Goal: Contribute content: Contribute content

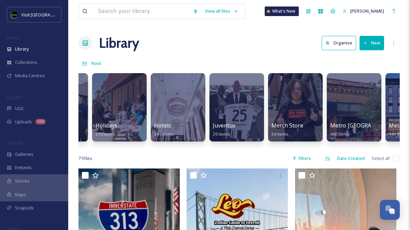
scroll to position [0, 1629]
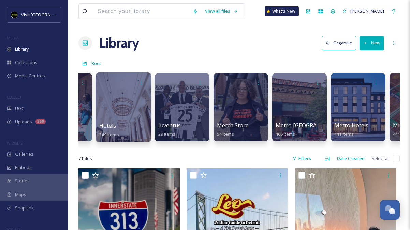
click at [136, 126] on div "Hotels 349 items" at bounding box center [123, 130] width 49 height 17
click at [112, 126] on span "Hotels" at bounding box center [107, 126] width 17 height 8
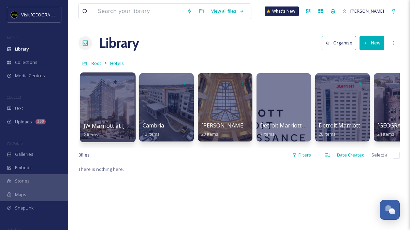
click at [116, 130] on div "JW Marriott at [GEOGRAPHIC_DATA] 2 items" at bounding box center [108, 130] width 49 height 17
click at [116, 110] on div at bounding box center [108, 107] width 56 height 70
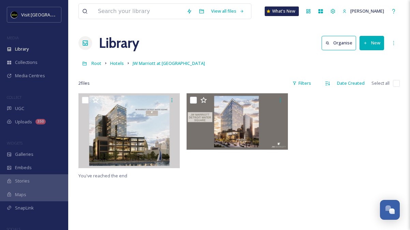
click at [374, 42] on button "New" at bounding box center [372, 43] width 25 height 14
click at [366, 61] on div "File Upload" at bounding box center [365, 58] width 39 height 13
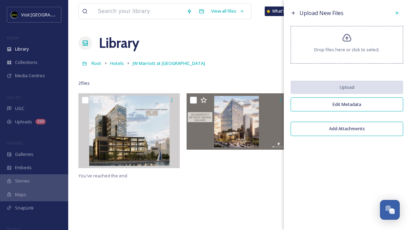
click at [349, 45] on div "Drop files here or click to select." at bounding box center [347, 45] width 113 height 38
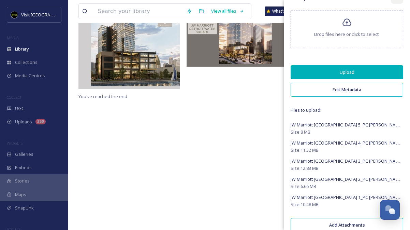
scroll to position [26, 0]
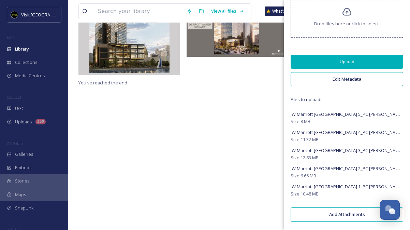
click at [342, 61] on button "Upload" at bounding box center [347, 62] width 113 height 14
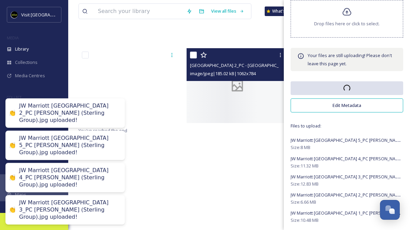
scroll to position [0, 0]
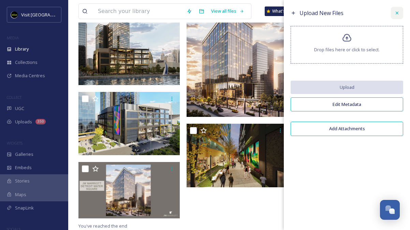
click at [397, 14] on icon at bounding box center [397, 12] width 5 height 5
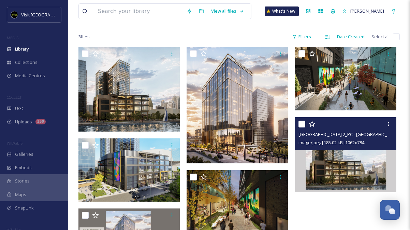
scroll to position [25, 0]
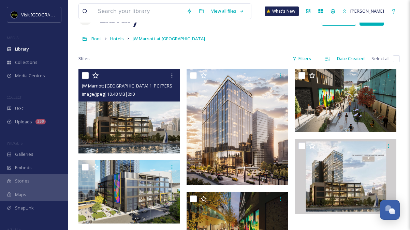
click at [138, 115] on img at bounding box center [129, 111] width 101 height 84
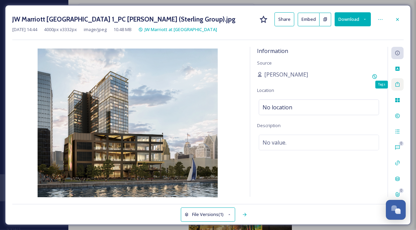
click at [395, 82] on icon at bounding box center [396, 84] width 5 height 5
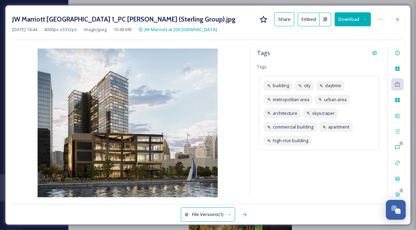
click at [342, 165] on div "Tags Tags building city daytime metropolitan area urban area architecture skysc…" at bounding box center [318, 122] width 137 height 150
click at [396, 53] on icon at bounding box center [396, 52] width 5 height 5
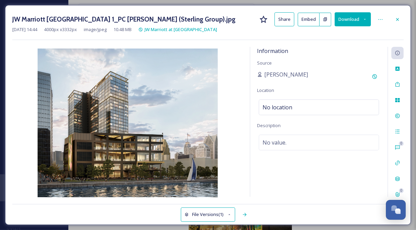
click at [304, 74] on div "[PERSON_NAME]" at bounding box center [319, 76] width 124 height 12
click at [281, 74] on span "[PERSON_NAME]" at bounding box center [286, 74] width 44 height 8
click at [285, 72] on span "[PERSON_NAME]" at bounding box center [286, 74] width 44 height 8
click at [285, 139] on span "No value." at bounding box center [274, 142] width 24 height 8
click at [307, 152] on textarea at bounding box center [319, 163] width 124 height 57
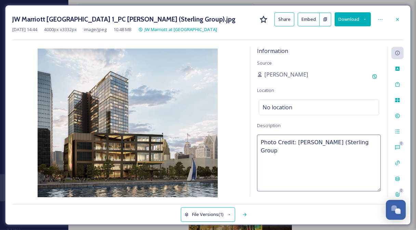
type textarea "Photo Credit: [PERSON_NAME] (Sterling Group)"
drag, startPoint x: 371, startPoint y: 141, endPoint x: 258, endPoint y: 145, distance: 112.8
click at [258, 145] on textarea "Photo Credit: [PERSON_NAME] (Sterling Group)" at bounding box center [319, 163] width 124 height 57
click at [380, 30] on div "[DATE] 14:44 4000 px x 3332 px image/jpeg 10.48 MB JW Marriott at [GEOGRAPHIC_D…" at bounding box center [207, 29] width 391 height 6
click at [400, 16] on div at bounding box center [397, 19] width 12 height 12
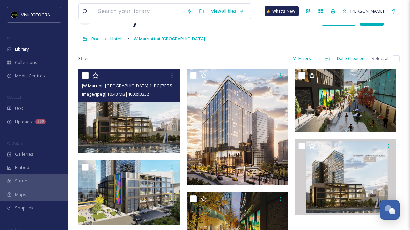
click at [147, 121] on img at bounding box center [129, 111] width 101 height 84
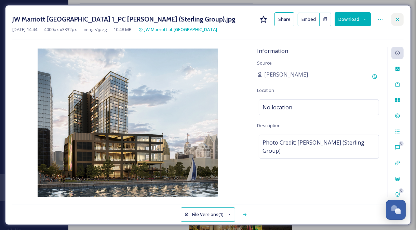
click at [401, 19] on div at bounding box center [397, 19] width 12 height 12
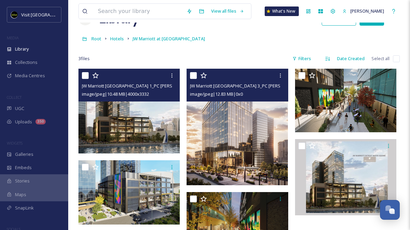
click at [243, 123] on img at bounding box center [237, 127] width 101 height 116
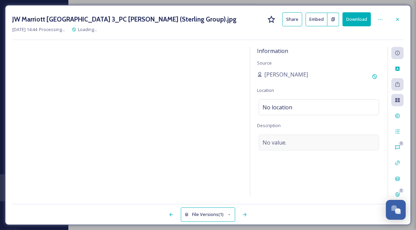
click at [297, 141] on div "No value." at bounding box center [318, 143] width 120 height 16
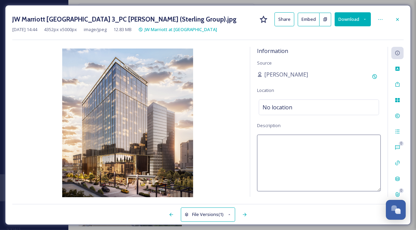
click at [297, 145] on textarea at bounding box center [319, 163] width 124 height 57
paste textarea "Photo Credit: [PERSON_NAME] (Sterling Group)"
type textarea "Photo Credit: [PERSON_NAME] (Sterling Group)"
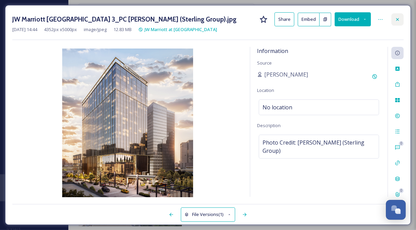
click at [395, 17] on icon at bounding box center [396, 19] width 5 height 5
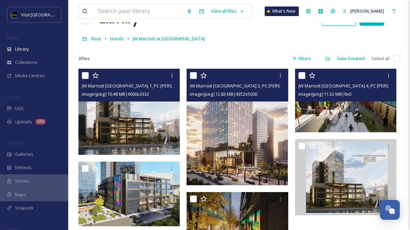
click at [347, 107] on img at bounding box center [345, 101] width 101 height 64
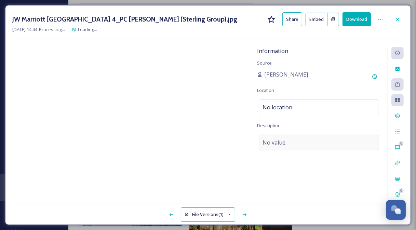
click at [288, 144] on div "No value." at bounding box center [318, 143] width 120 height 16
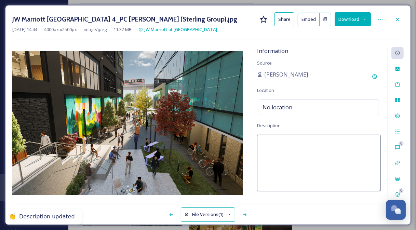
click at [286, 143] on textarea at bounding box center [319, 163] width 124 height 57
paste textarea "Photo Credit: [PERSON_NAME] (Sterling Group)"
type textarea "Photo Credit: [PERSON_NAME] (Sterling Group)"
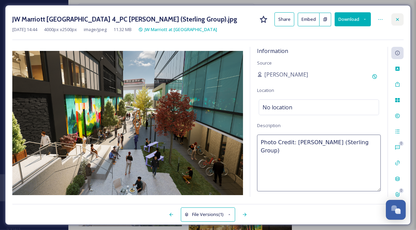
click at [396, 18] on icon at bounding box center [396, 19] width 5 height 5
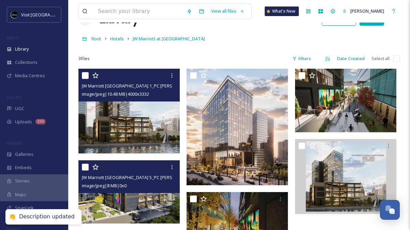
click at [155, 197] on img at bounding box center [129, 192] width 101 height 64
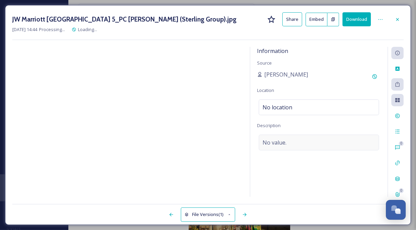
click at [312, 145] on div "No value." at bounding box center [318, 143] width 120 height 16
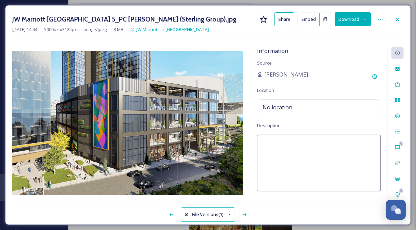
click at [312, 145] on textarea at bounding box center [319, 163] width 124 height 57
paste textarea "Photo Credit: [PERSON_NAME] (Sterling Group)"
type textarea "Photo Credit: [PERSON_NAME] (Sterling Group)"
click at [395, 17] on icon at bounding box center [396, 19] width 5 height 5
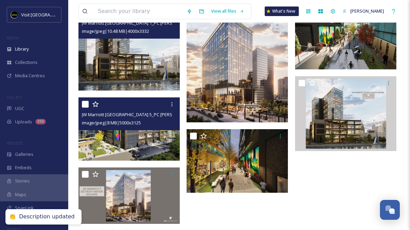
scroll to position [93, 0]
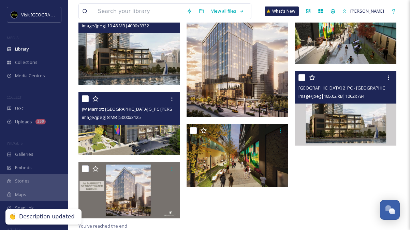
click at [336, 128] on img at bounding box center [345, 108] width 101 height 75
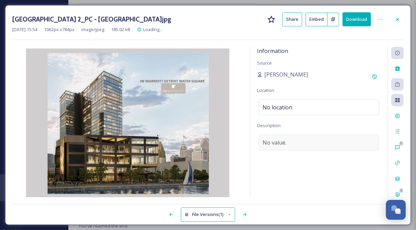
click at [292, 138] on div "No value." at bounding box center [318, 143] width 120 height 16
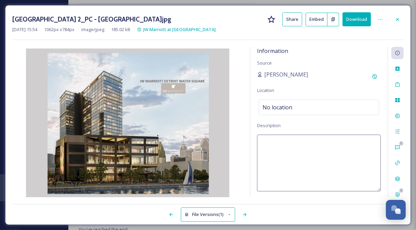
click at [291, 143] on textarea at bounding box center [319, 163] width 124 height 57
paste textarea "Photo Credit: [PERSON_NAME] (Sterling Group)"
type textarea "Photo Credit: [PERSON_NAME] (Sterling Group)"
click at [398, 19] on icon at bounding box center [396, 19] width 5 height 5
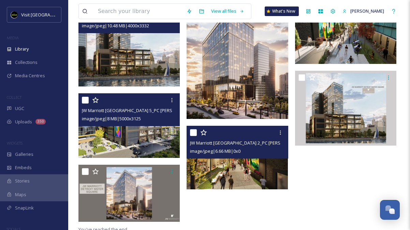
click at [252, 151] on div "image/jpeg | 6.66 MB | 0 x 0" at bounding box center [238, 151] width 96 height 8
click at [255, 164] on img at bounding box center [237, 158] width 101 height 64
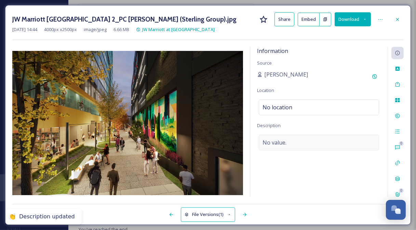
click at [277, 138] on span "No value." at bounding box center [274, 142] width 24 height 8
click at [297, 151] on textarea at bounding box center [319, 163] width 124 height 57
paste textarea "Photo Credit: [PERSON_NAME] (Sterling Group)"
type textarea "Photo Credit: [PERSON_NAME] (Sterling Group)"
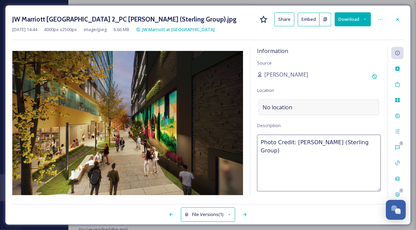
click at [306, 104] on div "No location" at bounding box center [318, 107] width 120 height 16
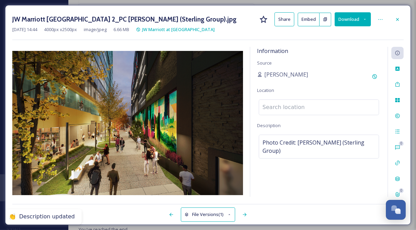
click at [306, 104] on input at bounding box center [319, 107] width 120 height 15
type input "[GEOGRAPHIC_DATA]"
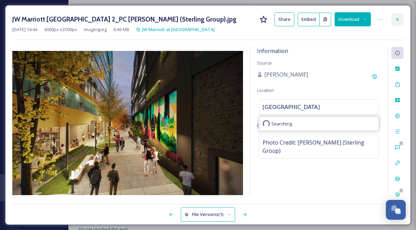
click at [398, 17] on icon at bounding box center [396, 19] width 5 height 5
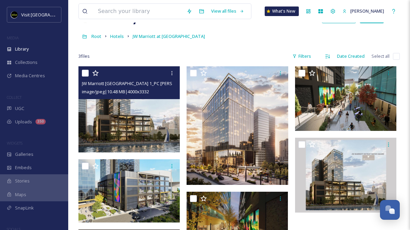
scroll to position [25, 0]
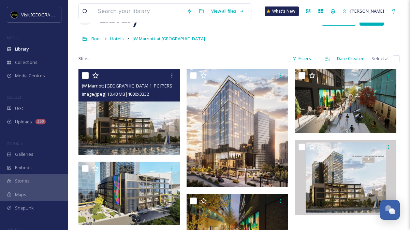
click at [125, 120] on img at bounding box center [130, 112] width 103 height 86
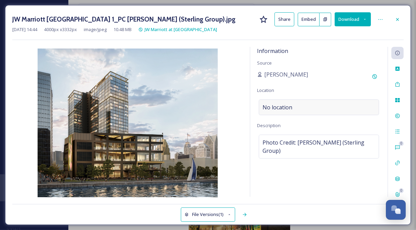
click at [282, 106] on span "No location" at bounding box center [277, 107] width 30 height 8
click at [283, 106] on input at bounding box center [319, 107] width 120 height 15
type input "[GEOGRAPHIC_DATA]"
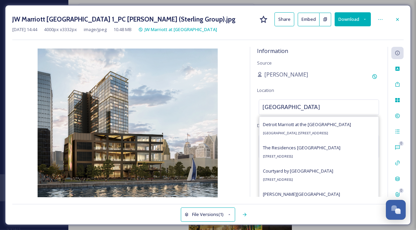
click at [349, 69] on div "Information Source [PERSON_NAME] Location [GEOGRAPHIC_DATA] [GEOGRAPHIC_DATA] M…" at bounding box center [318, 122] width 137 height 150
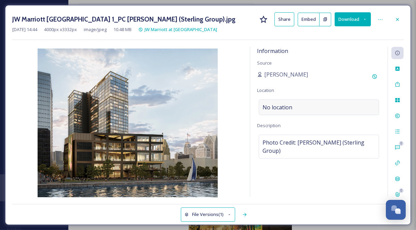
click at [292, 106] on div "No location" at bounding box center [318, 107] width 120 height 16
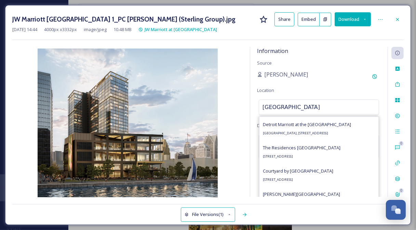
click at [361, 109] on input "[GEOGRAPHIC_DATA]" at bounding box center [319, 107] width 120 height 15
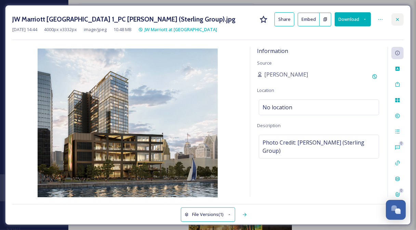
click at [396, 20] on icon at bounding box center [397, 19] width 3 height 3
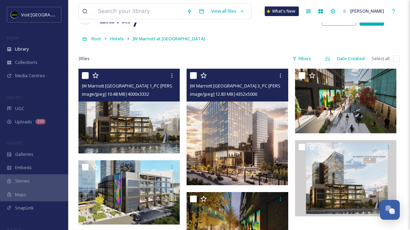
click at [228, 120] on img at bounding box center [237, 127] width 101 height 116
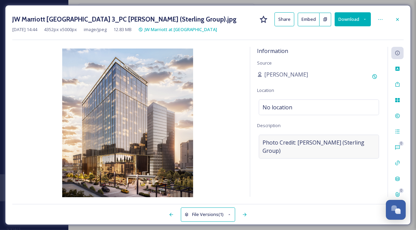
click at [261, 142] on div "Photo Credit: [PERSON_NAME] (Sterling Group)" at bounding box center [318, 147] width 120 height 24
click at [247, 121] on div "Information Source [PERSON_NAME] Location No location Description Photo Credit:…" at bounding box center [207, 122] width 391 height 150
click at [400, 23] on div at bounding box center [397, 19] width 12 height 12
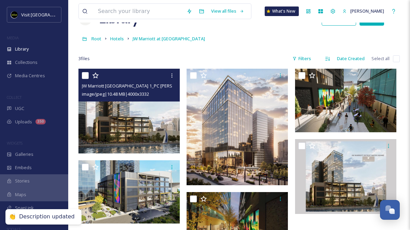
click at [128, 125] on img at bounding box center [129, 111] width 101 height 84
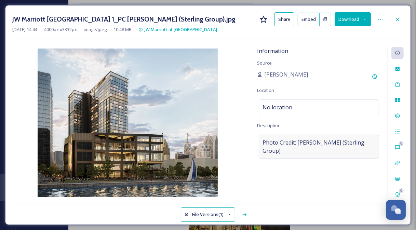
click at [262, 140] on span "Photo Credit: [PERSON_NAME] (Sterling Group)" at bounding box center [318, 146] width 113 height 16
click at [262, 140] on textarea "Photo Credit: [PERSON_NAME] (Sterling Group)" at bounding box center [319, 163] width 124 height 57
click at [275, 141] on textarea "Photo Credit: [PERSON_NAME] (Sterling Group)" at bounding box center [319, 163] width 124 height 57
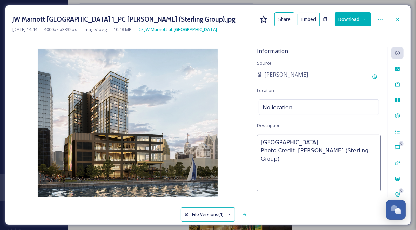
type textarea "[GEOGRAPHIC_DATA]. Photo Credit: [PERSON_NAME] (Sterling Group)"
drag, startPoint x: 369, startPoint y: 150, endPoint x: 254, endPoint y: 136, distance: 115.8
click at [254, 136] on div "Information Source [PERSON_NAME] Location No location Description [GEOGRAPHIC_D…" at bounding box center [318, 122] width 137 height 150
click at [396, 19] on icon at bounding box center [396, 19] width 5 height 5
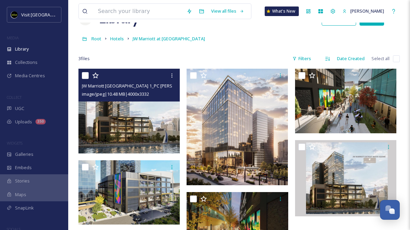
click at [148, 114] on img at bounding box center [129, 111] width 101 height 84
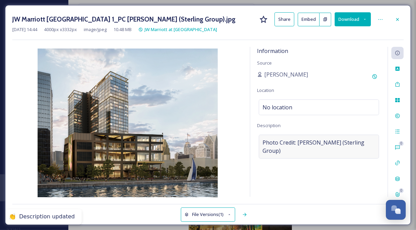
click at [300, 152] on span "Photo Credit: [PERSON_NAME] (Sterling Group)" at bounding box center [318, 146] width 113 height 16
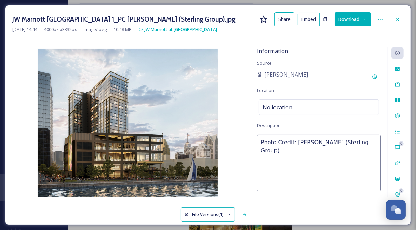
drag, startPoint x: 371, startPoint y: 143, endPoint x: 245, endPoint y: 143, distance: 126.7
click at [245, 143] on div "Information Source [PERSON_NAME] Location No location Description Photo Credit:…" at bounding box center [207, 122] width 391 height 150
paste textarea "[GEOGRAPHIC_DATA]."
type textarea "[GEOGRAPHIC_DATA]. Photo Credit: [PERSON_NAME] (Sterling Group)"
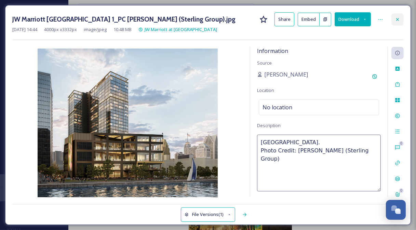
click at [397, 19] on icon at bounding box center [396, 19] width 5 height 5
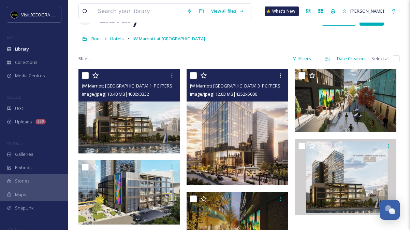
click at [250, 118] on img at bounding box center [237, 127] width 101 height 116
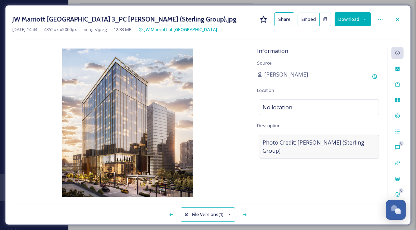
click at [311, 142] on span "Photo Credit: [PERSON_NAME] (Sterling Group)" at bounding box center [318, 146] width 113 height 16
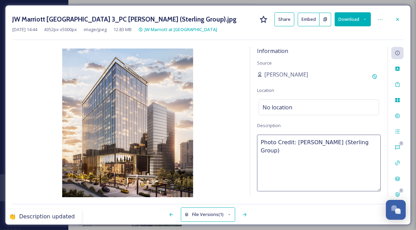
drag, startPoint x: 372, startPoint y: 143, endPoint x: 252, endPoint y: 143, distance: 120.5
click at [252, 143] on div "Information Source [PERSON_NAME] Location No location Description Photo Credit:…" at bounding box center [318, 122] width 137 height 150
paste textarea "[GEOGRAPHIC_DATA]."
type textarea "[GEOGRAPHIC_DATA]. Photo Credit: [PERSON_NAME] (Sterling Group)"
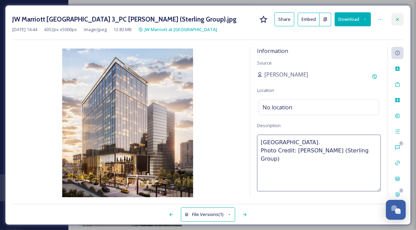
click at [398, 20] on icon at bounding box center [397, 19] width 3 height 3
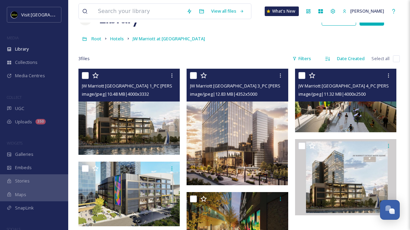
click at [329, 108] on img at bounding box center [345, 101] width 101 height 64
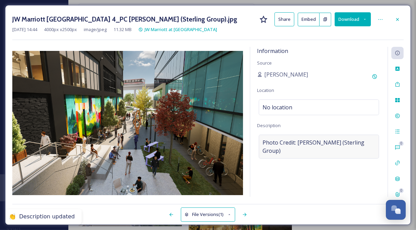
click at [338, 144] on span "Photo Credit: [PERSON_NAME] (Sterling Group)" at bounding box center [318, 146] width 113 height 16
drag, startPoint x: 371, startPoint y: 142, endPoint x: 255, endPoint y: 140, distance: 115.8
click at [255, 140] on div "Information Source [PERSON_NAME] Location No location Description Photo Credit:…" at bounding box center [318, 122] width 137 height 150
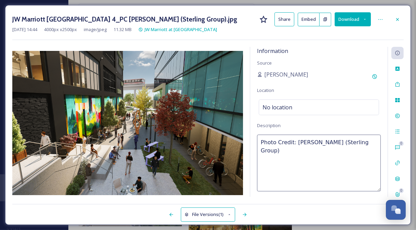
paste textarea "[GEOGRAPHIC_DATA]."
type textarea "[GEOGRAPHIC_DATA]. Photo Credit: [PERSON_NAME] (Sterling Group)"
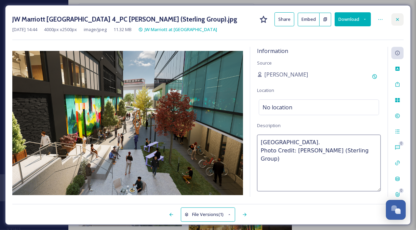
click at [397, 16] on div at bounding box center [397, 19] width 12 height 12
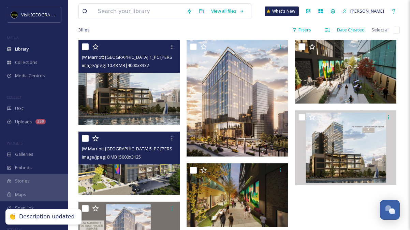
scroll to position [59, 0]
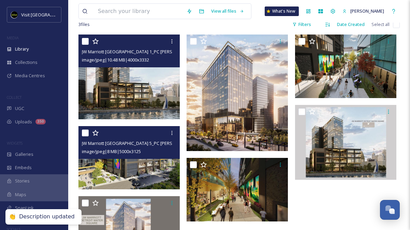
click at [138, 167] on img at bounding box center [129, 158] width 101 height 64
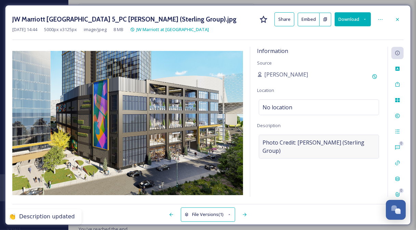
click at [326, 144] on span "Photo Credit: [PERSON_NAME] (Sterling Group)" at bounding box center [318, 146] width 113 height 16
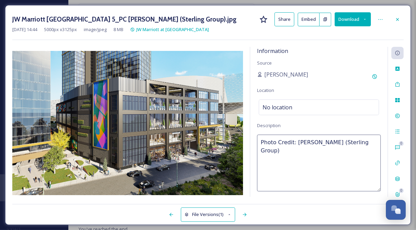
drag, startPoint x: 374, startPoint y: 140, endPoint x: 248, endPoint y: 140, distance: 126.3
click at [248, 140] on div "Information Source [PERSON_NAME] Location No location Description Photo Credit:…" at bounding box center [207, 122] width 391 height 150
paste textarea "[GEOGRAPHIC_DATA]."
type textarea "[GEOGRAPHIC_DATA]. Photo Credit: [PERSON_NAME] (Sterling Group)"
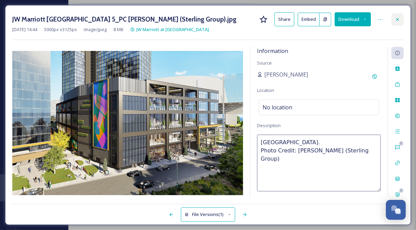
click at [399, 19] on icon at bounding box center [396, 19] width 5 height 5
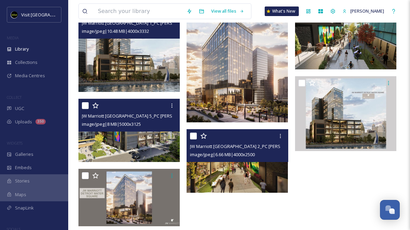
scroll to position [93, 0]
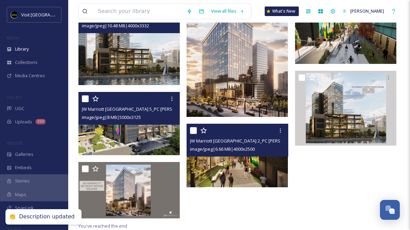
click at [251, 172] on img at bounding box center [237, 156] width 101 height 64
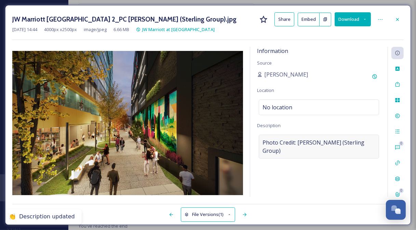
click at [303, 138] on span "Photo Credit: [PERSON_NAME] (Sterling Group)" at bounding box center [318, 146] width 113 height 16
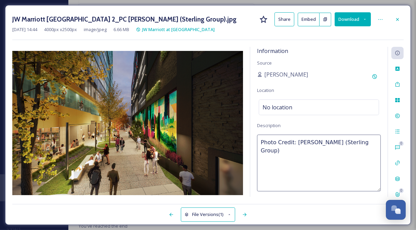
drag, startPoint x: 371, startPoint y: 141, endPoint x: 255, endPoint y: 146, distance: 115.5
click at [255, 146] on div "Information Source [PERSON_NAME] Location No location Description Photo Credit:…" at bounding box center [318, 122] width 137 height 150
paste textarea "[GEOGRAPHIC_DATA]."
type textarea "[GEOGRAPHIC_DATA]. Photo Credit: [PERSON_NAME] (Sterling Group)"
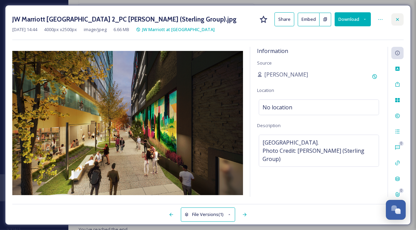
click at [401, 20] on div at bounding box center [397, 19] width 12 height 12
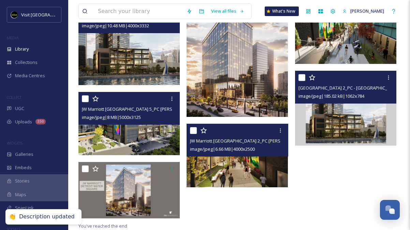
click at [355, 137] on img at bounding box center [345, 108] width 101 height 75
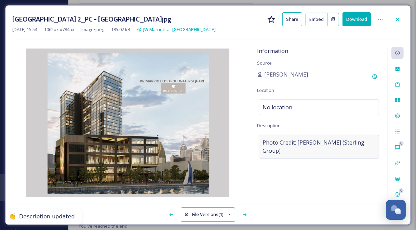
click at [318, 149] on span "Photo Credit: [PERSON_NAME] (Sterling Group)" at bounding box center [318, 146] width 113 height 16
drag, startPoint x: 370, startPoint y: 142, endPoint x: 229, endPoint y: 151, distance: 142.0
click at [229, 151] on div "Information Source [PERSON_NAME] Location No location Description Photo Credit:…" at bounding box center [207, 122] width 391 height 150
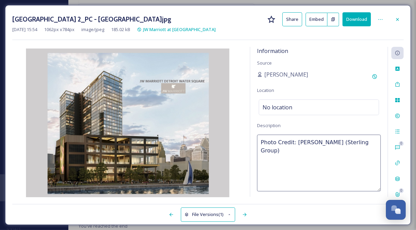
paste textarea "[GEOGRAPHIC_DATA]."
type textarea "[GEOGRAPHIC_DATA]. Photo Credit: [PERSON_NAME] (Sterling Group)"
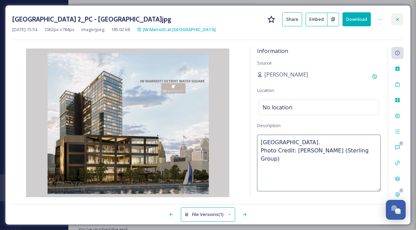
click at [394, 20] on div at bounding box center [397, 19] width 12 height 12
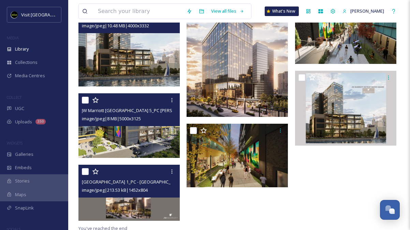
click at [131, 211] on img at bounding box center [129, 192] width 101 height 56
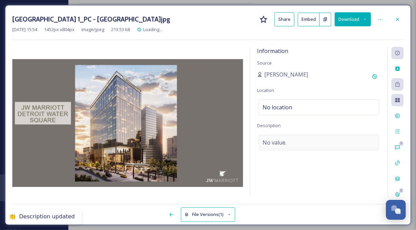
click at [290, 139] on div "No value." at bounding box center [318, 143] width 120 height 16
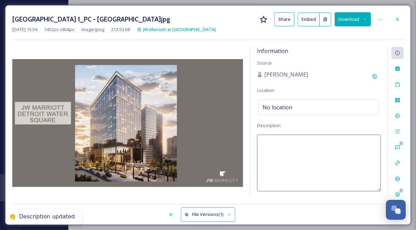
click at [299, 144] on textarea at bounding box center [319, 163] width 124 height 57
paste textarea "[GEOGRAPHIC_DATA]. Photo Credit: [PERSON_NAME] (Sterling Group)"
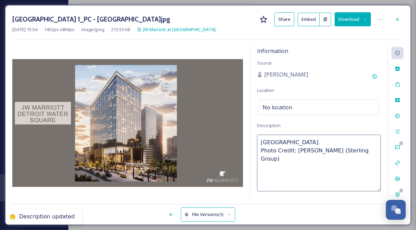
type textarea "[GEOGRAPHIC_DATA]. Photo Credit: [PERSON_NAME] (Sterling Group)"
click at [395, 19] on icon at bounding box center [396, 19] width 5 height 5
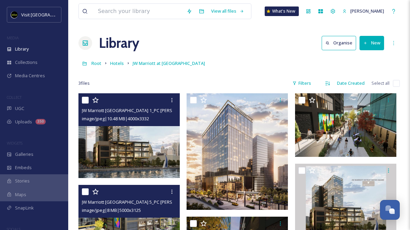
click at [372, 44] on button "New" at bounding box center [372, 43] width 25 height 14
click at [370, 60] on span "File Upload" at bounding box center [369, 59] width 23 height 6
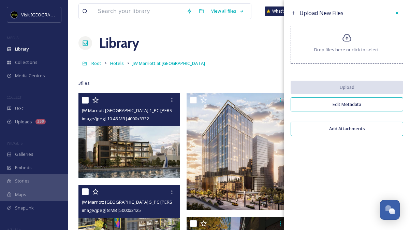
click at [348, 45] on div "Drop files here or click to select." at bounding box center [347, 45] width 113 height 38
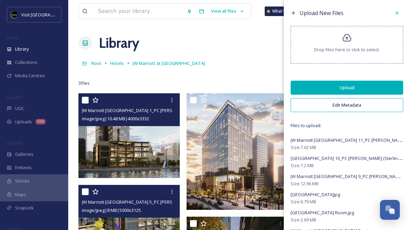
click at [360, 85] on button "Upload" at bounding box center [347, 88] width 113 height 14
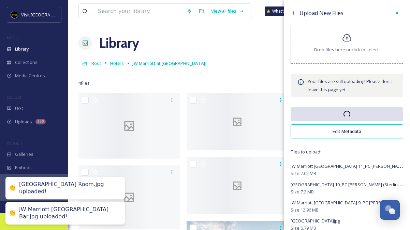
click at [395, 13] on icon at bounding box center [397, 12] width 5 height 5
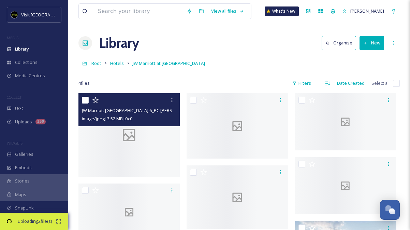
click at [143, 142] on div at bounding box center [129, 134] width 101 height 83
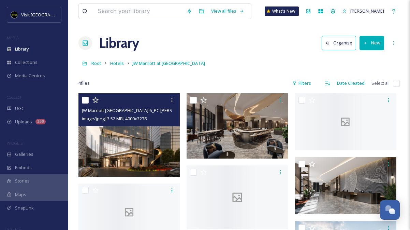
click at [148, 132] on img at bounding box center [129, 134] width 101 height 83
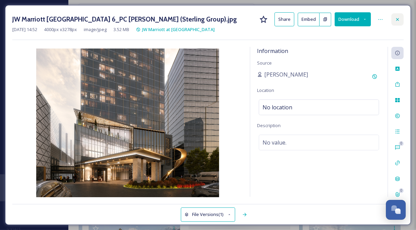
click at [396, 18] on icon at bounding box center [396, 19] width 5 height 5
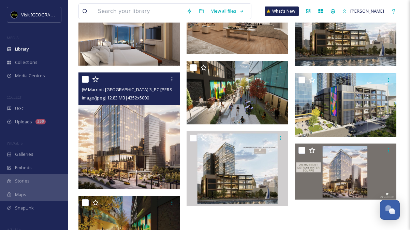
click at [124, 154] on img at bounding box center [129, 130] width 101 height 116
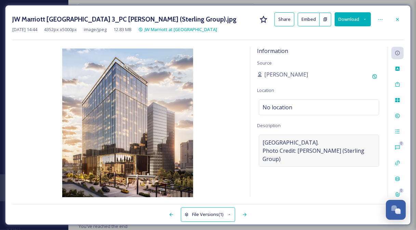
click at [294, 153] on span "[GEOGRAPHIC_DATA]. Photo Credit: [PERSON_NAME] (Sterling Group)" at bounding box center [318, 150] width 113 height 25
drag, startPoint x: 370, startPoint y: 150, endPoint x: 239, endPoint y: 139, distance: 131.5
click at [239, 139] on div "Information Source [PERSON_NAME] Location No location Description [GEOGRAPHIC_D…" at bounding box center [207, 122] width 391 height 150
drag, startPoint x: 312, startPoint y: 160, endPoint x: 293, endPoint y: 159, distance: 18.5
click at [293, 159] on span "[GEOGRAPHIC_DATA]. Photo Credit: [PERSON_NAME] (Sterling Group)" at bounding box center [318, 150] width 113 height 25
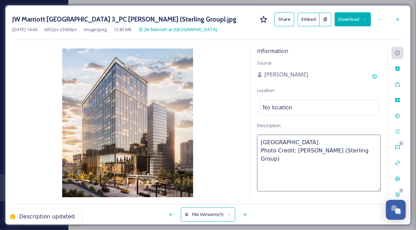
drag, startPoint x: 368, startPoint y: 149, endPoint x: 258, endPoint y: 136, distance: 110.0
click at [258, 136] on textarea "[GEOGRAPHIC_DATA]. Photo Credit: [PERSON_NAME] (Sterling Group)" at bounding box center [319, 163] width 124 height 57
click at [395, 15] on div at bounding box center [397, 19] width 12 height 12
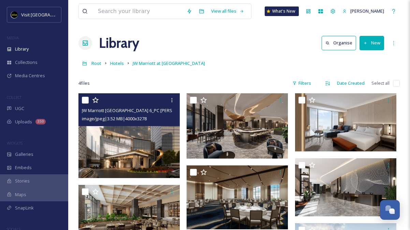
click at [134, 134] on img at bounding box center [130, 135] width 103 height 85
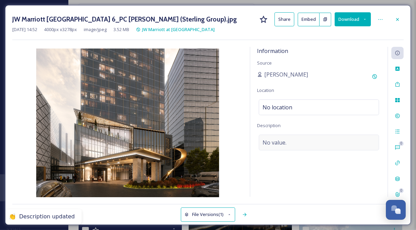
click at [294, 146] on div "No value." at bounding box center [318, 143] width 120 height 16
click at [292, 145] on textarea at bounding box center [319, 163] width 124 height 57
click at [290, 145] on textarea at bounding box center [319, 163] width 124 height 57
paste textarea "[GEOGRAPHIC_DATA]. Photo Credit: [PERSON_NAME] (Sterling Group)"
type textarea "[GEOGRAPHIC_DATA]. Photo Credit: [PERSON_NAME] (Sterling Group)"
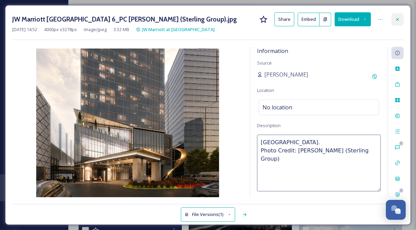
click at [396, 17] on icon at bounding box center [396, 19] width 5 height 5
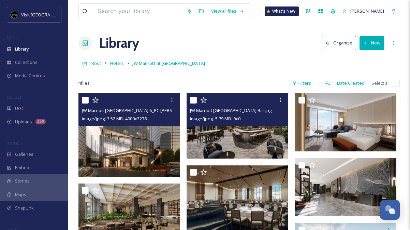
click at [226, 132] on img at bounding box center [237, 125] width 101 height 65
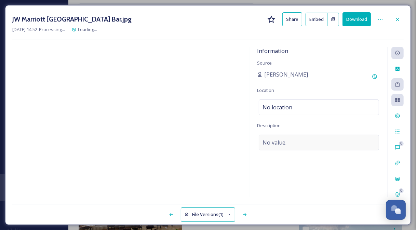
click at [306, 137] on div "No value." at bounding box center [318, 143] width 120 height 16
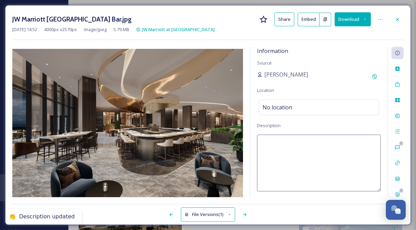
click at [295, 150] on textarea at bounding box center [319, 163] width 124 height 57
paste textarea "[GEOGRAPHIC_DATA]. Photo Credit: [PERSON_NAME] (Sterling Group)"
type textarea "[GEOGRAPHIC_DATA]. Photo Credit: [PERSON_NAME] (Sterling Group)"
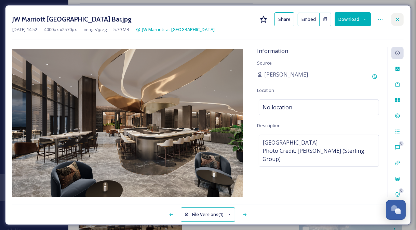
click at [398, 18] on icon at bounding box center [396, 19] width 5 height 5
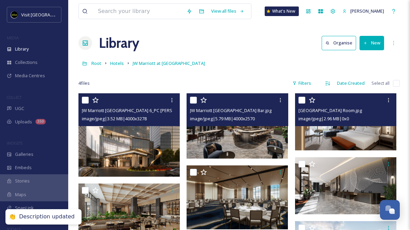
click at [366, 131] on img at bounding box center [345, 121] width 101 height 57
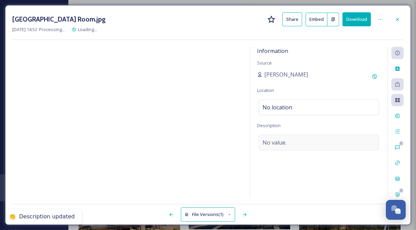
click at [295, 141] on div "No value." at bounding box center [318, 143] width 120 height 16
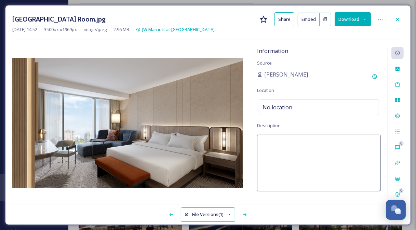
click at [286, 141] on textarea at bounding box center [319, 163] width 124 height 57
paste textarea "[GEOGRAPHIC_DATA]. Photo Credit: [PERSON_NAME] (Sterling Group)"
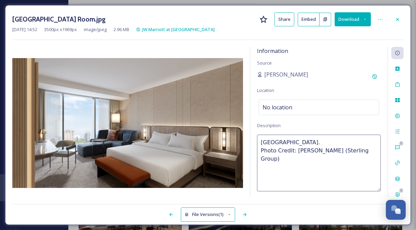
click at [342, 143] on textarea "[GEOGRAPHIC_DATA]. Photo Credit: [PERSON_NAME] (Sterling Group)" at bounding box center [319, 163] width 124 height 57
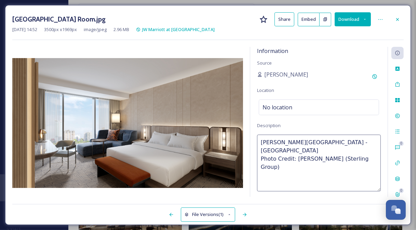
type textarea "[GEOGRAPHIC_DATA] - [GEOGRAPHIC_DATA]. Photo Credit: [PERSON_NAME] (Sterling Gr…"
click at [395, 21] on icon at bounding box center [396, 19] width 5 height 5
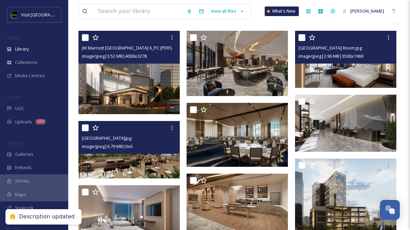
scroll to position [68, 0]
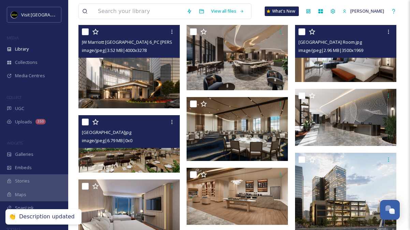
click at [139, 148] on img at bounding box center [129, 143] width 101 height 57
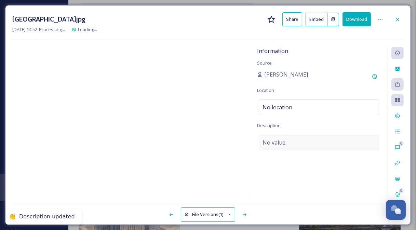
click at [280, 140] on span "No value." at bounding box center [274, 142] width 24 height 8
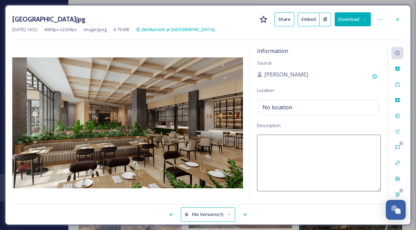
click at [280, 140] on textarea at bounding box center [319, 163] width 124 height 57
paste textarea "[GEOGRAPHIC_DATA]. Photo Credit: [PERSON_NAME] (Sterling Group)"
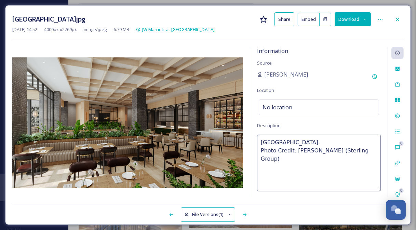
click at [347, 139] on textarea "[GEOGRAPHIC_DATA]. Photo Credit: [PERSON_NAME] (Sterling Group)" at bounding box center [319, 163] width 124 height 57
type textarea "[GEOGRAPHIC_DATA] - Restaurant. Photo Credit: [PERSON_NAME] (Sterling Group)"
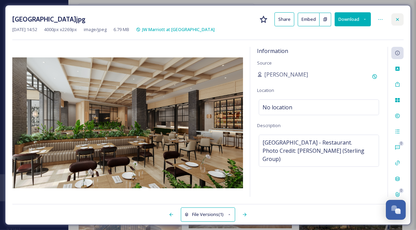
click at [397, 18] on icon at bounding box center [396, 19] width 5 height 5
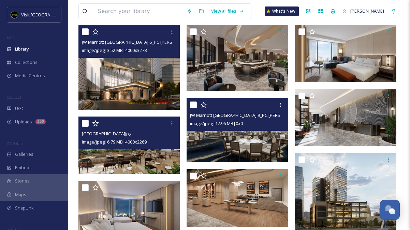
click at [258, 146] on img at bounding box center [237, 130] width 101 height 64
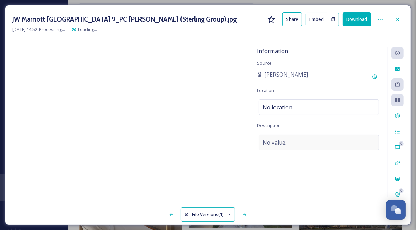
click at [294, 140] on div "No value." at bounding box center [318, 143] width 120 height 16
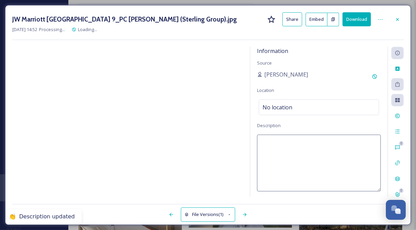
click at [275, 145] on textarea at bounding box center [319, 163] width 124 height 57
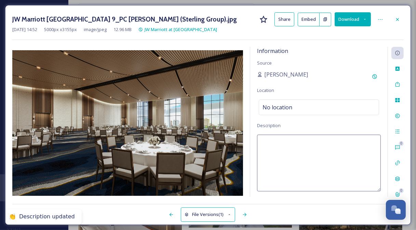
paste textarea "[GEOGRAPHIC_DATA]. Photo Credit: [PERSON_NAME] (Sterling Group)"
type textarea "[GEOGRAPHIC_DATA]. Photo Credit: [PERSON_NAME] (Sterling Group)"
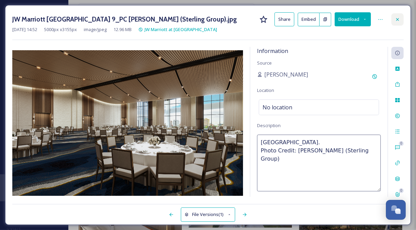
click at [393, 17] on div at bounding box center [397, 19] width 12 height 12
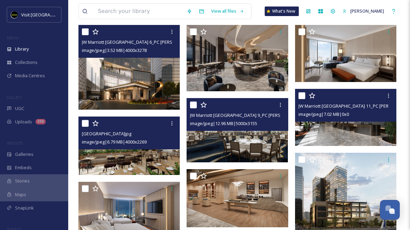
click at [345, 130] on img at bounding box center [345, 117] width 101 height 57
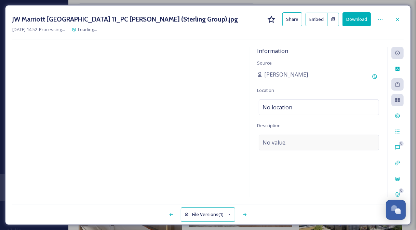
click at [293, 140] on div "No value." at bounding box center [318, 143] width 120 height 16
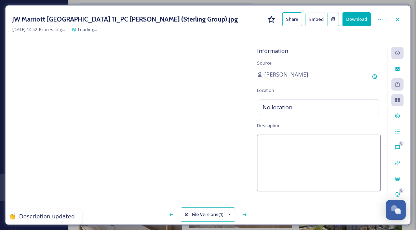
click at [292, 140] on textarea at bounding box center [319, 163] width 124 height 57
paste textarea "[GEOGRAPHIC_DATA]. Photo Credit: [PERSON_NAME] (Sterling Group)"
type textarea "[GEOGRAPHIC_DATA]. Photo Credit: [PERSON_NAME] (Sterling Group)"
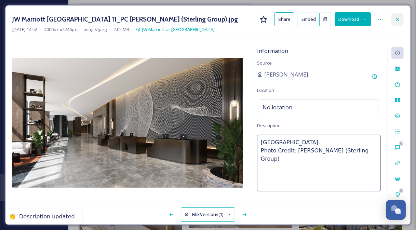
click at [399, 17] on icon at bounding box center [396, 19] width 5 height 5
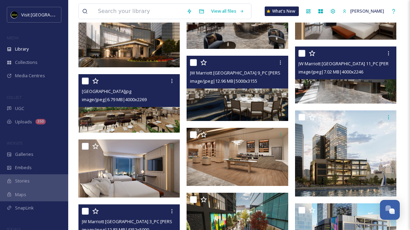
scroll to position [137, 0]
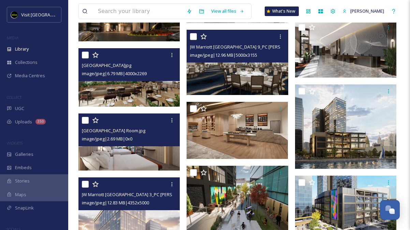
click at [131, 154] on img at bounding box center [129, 141] width 101 height 57
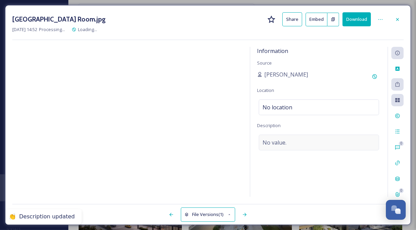
click at [278, 148] on div "No value." at bounding box center [318, 143] width 120 height 16
click at [276, 147] on textarea at bounding box center [319, 163] width 124 height 57
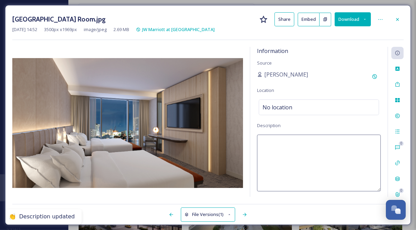
paste textarea "[GEOGRAPHIC_DATA]. Photo Credit: [PERSON_NAME] (Sterling Group)"
type textarea "[GEOGRAPHIC_DATA]. Photo Credit: [PERSON_NAME] (Sterling Group)"
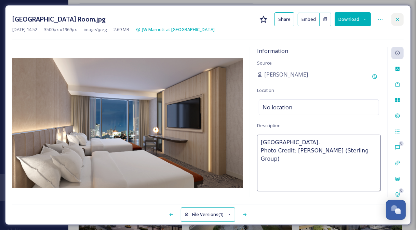
click at [398, 17] on icon at bounding box center [396, 19] width 5 height 5
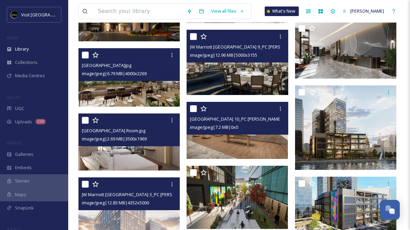
click at [222, 144] on img at bounding box center [237, 130] width 101 height 57
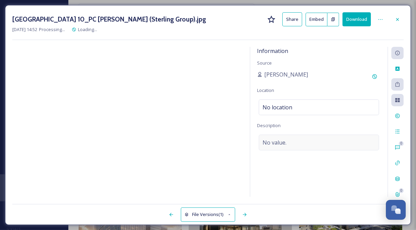
click at [300, 130] on div "Information Source [PERSON_NAME] Location No location Description No value." at bounding box center [318, 122] width 137 height 150
click at [294, 140] on div "No value." at bounding box center [318, 143] width 120 height 16
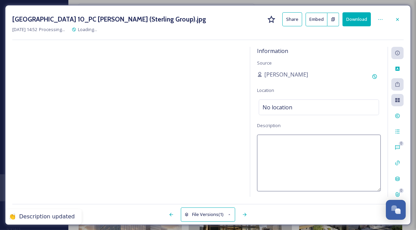
click at [291, 145] on textarea at bounding box center [319, 163] width 124 height 57
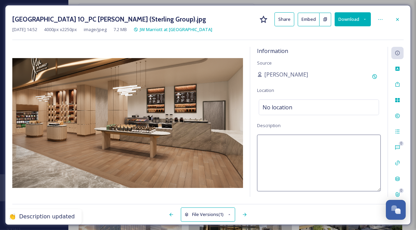
paste textarea "[GEOGRAPHIC_DATA]. Photo Credit: [PERSON_NAME] (Sterling Group)"
type textarea "[GEOGRAPHIC_DATA]. Photo Credit: [PERSON_NAME] (Sterling Group)"
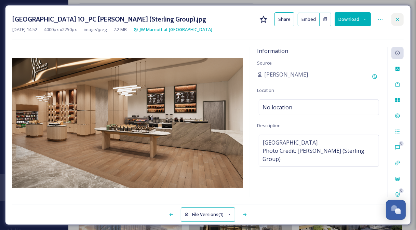
click at [399, 15] on div at bounding box center [397, 19] width 12 height 12
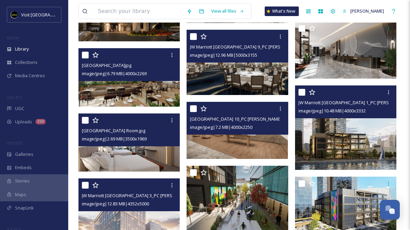
click at [348, 142] on img at bounding box center [345, 127] width 101 height 84
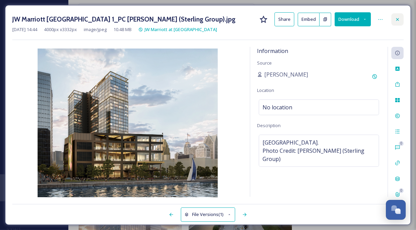
click at [396, 17] on icon at bounding box center [396, 19] width 5 height 5
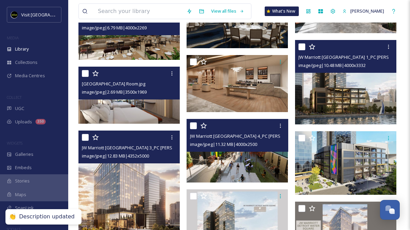
scroll to position [205, 0]
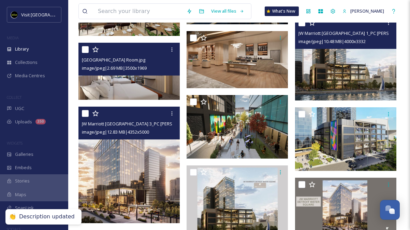
click at [137, 181] on img at bounding box center [129, 165] width 101 height 116
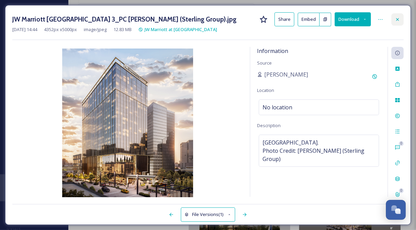
click at [395, 20] on icon at bounding box center [396, 19] width 5 height 5
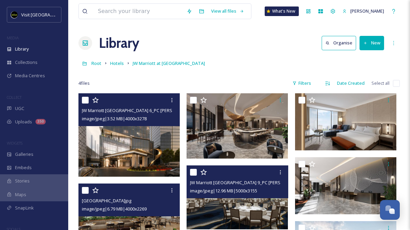
click at [298, 36] on div "Library Organise New" at bounding box center [240, 43] width 322 height 20
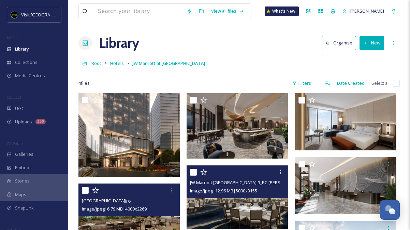
click at [391, 41] on div "More Options" at bounding box center [394, 43] width 12 height 12
click at [278, 57] on div "Root Hotels JW Marriott at [GEOGRAPHIC_DATA]" at bounding box center [240, 63] width 322 height 13
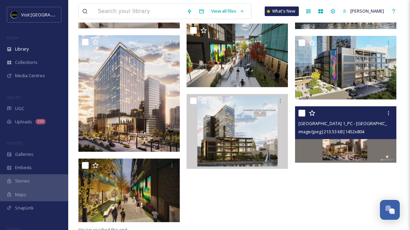
scroll to position [280, 0]
